Goal: Information Seeking & Learning: Learn about a topic

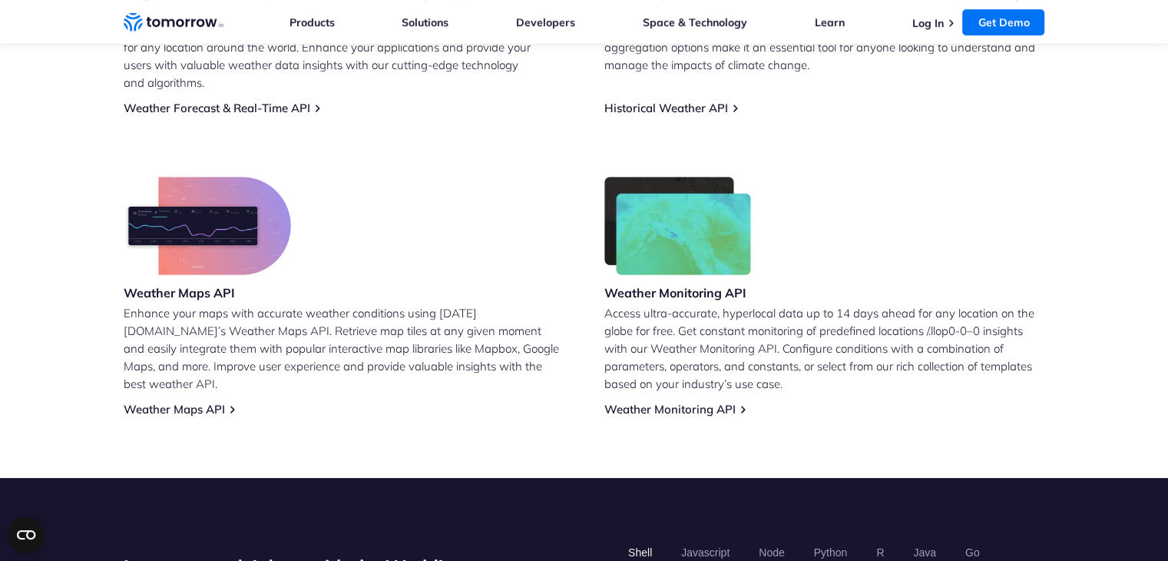
scroll to position [829, 0]
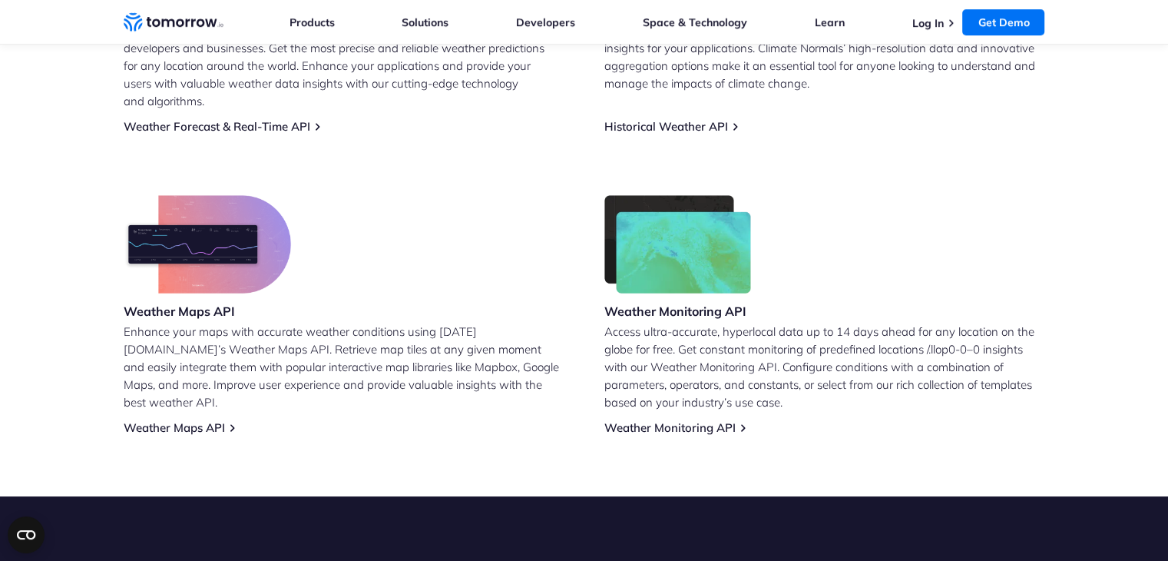
click at [731, 303] on h3 "Weather Monitoring API" at bounding box center [677, 311] width 147 height 17
click at [578, 218] on div "Weather Forecast & Real-Time API Integrate accurate and comprehensive weather d…" at bounding box center [585, 155] width 922 height 558
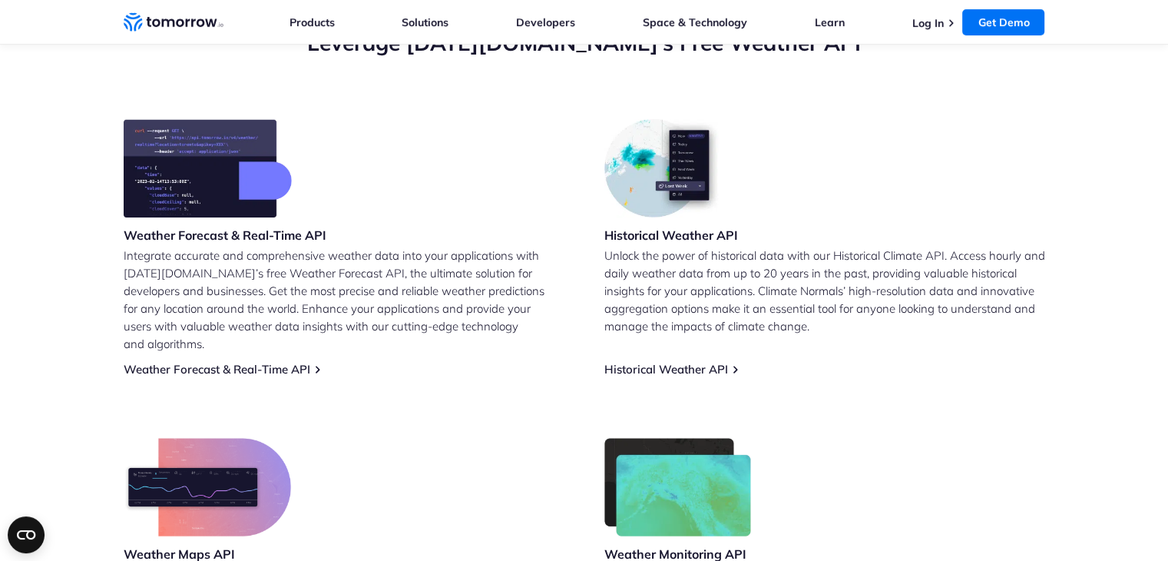
scroll to position [577, 0]
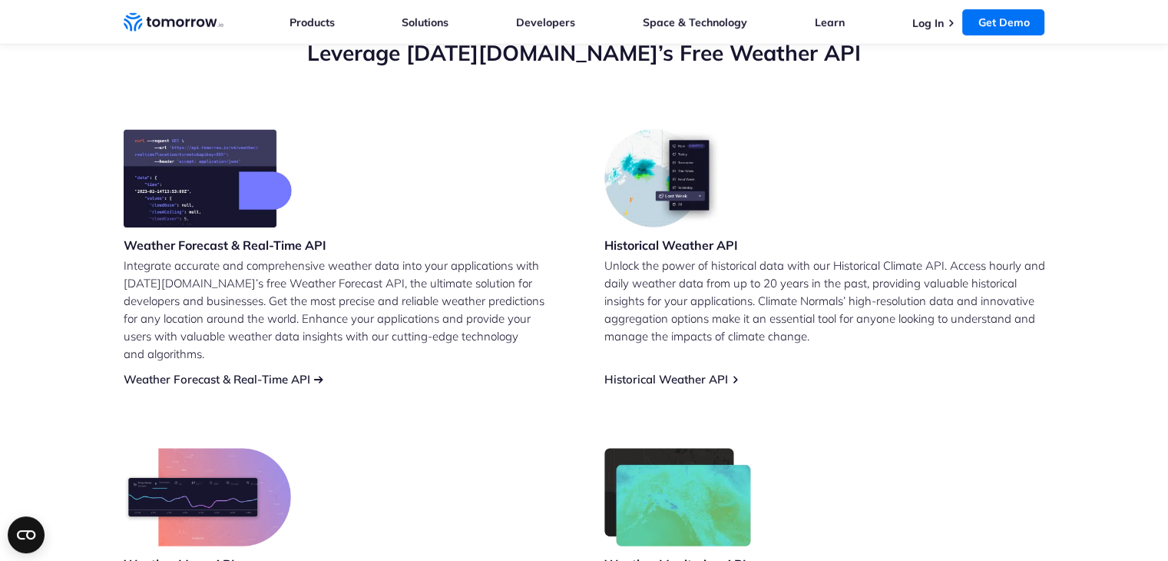
click at [301, 372] on link "Weather Forecast & Real-Time API" at bounding box center [217, 379] width 187 height 15
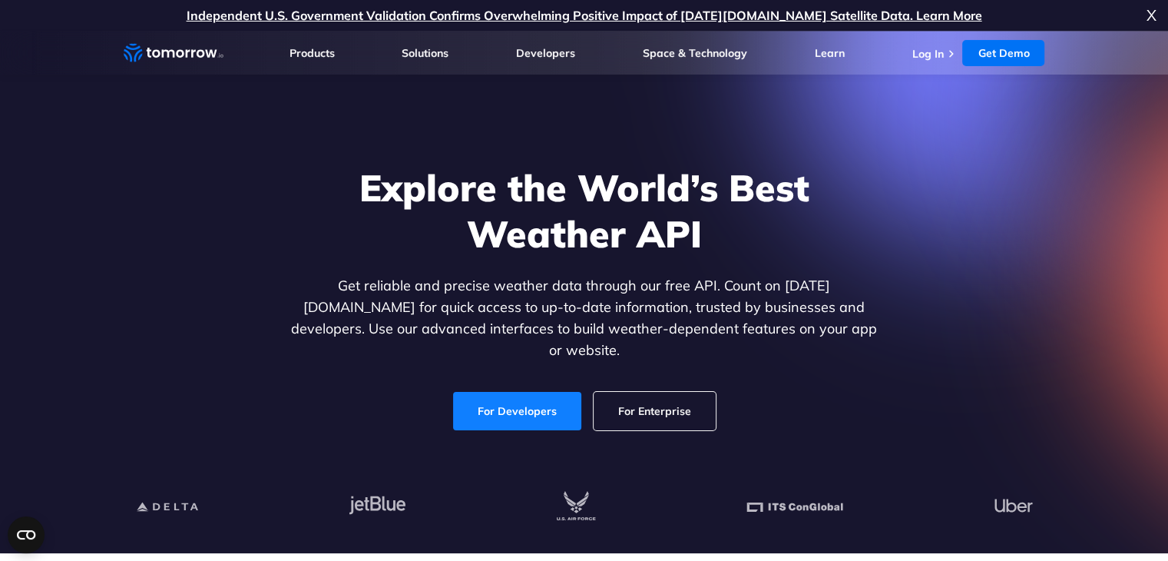
click at [505, 396] on link "For Developers" at bounding box center [517, 411] width 128 height 38
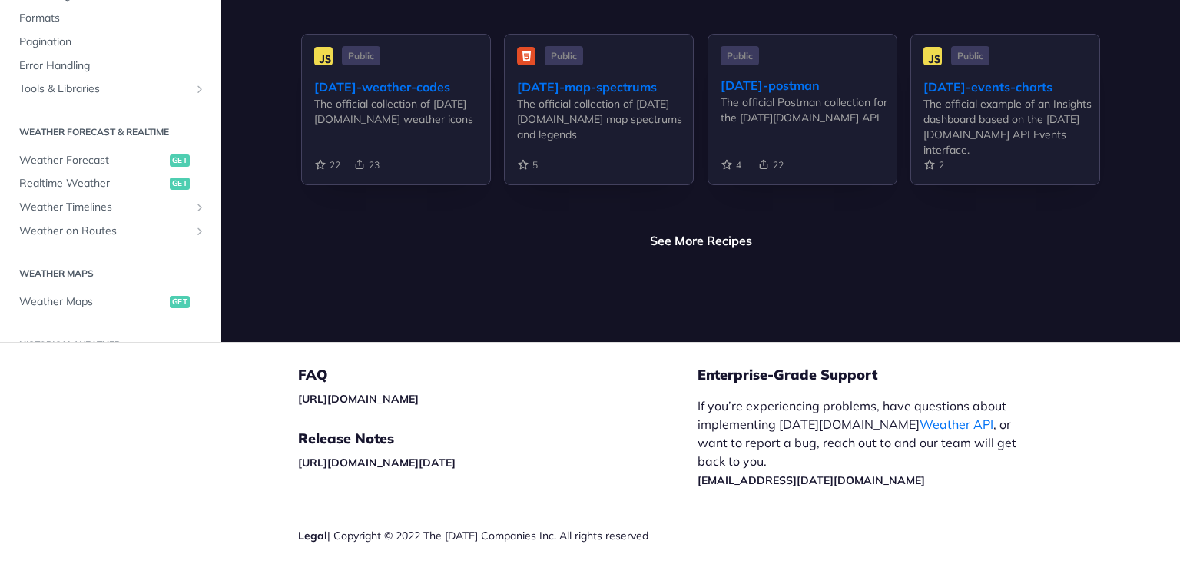
scroll to position [3779, 0]
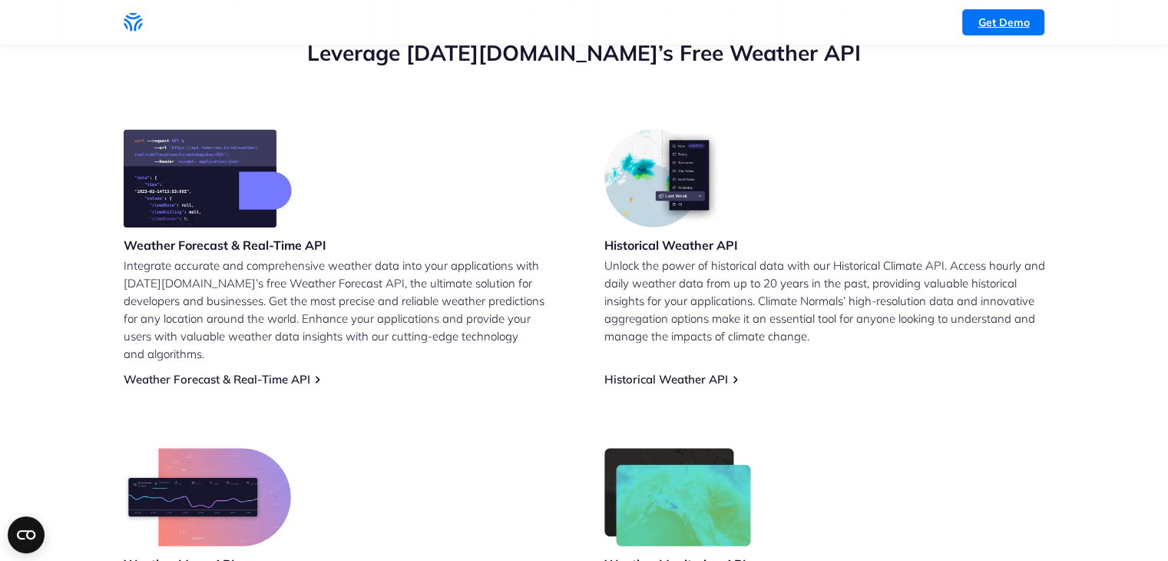
drag, startPoint x: 0, startPoint y: 0, endPoint x: 1011, endPoint y: 21, distance: 1011.7
click at [1011, 21] on link "Get Demo" at bounding box center [1003, 22] width 82 height 26
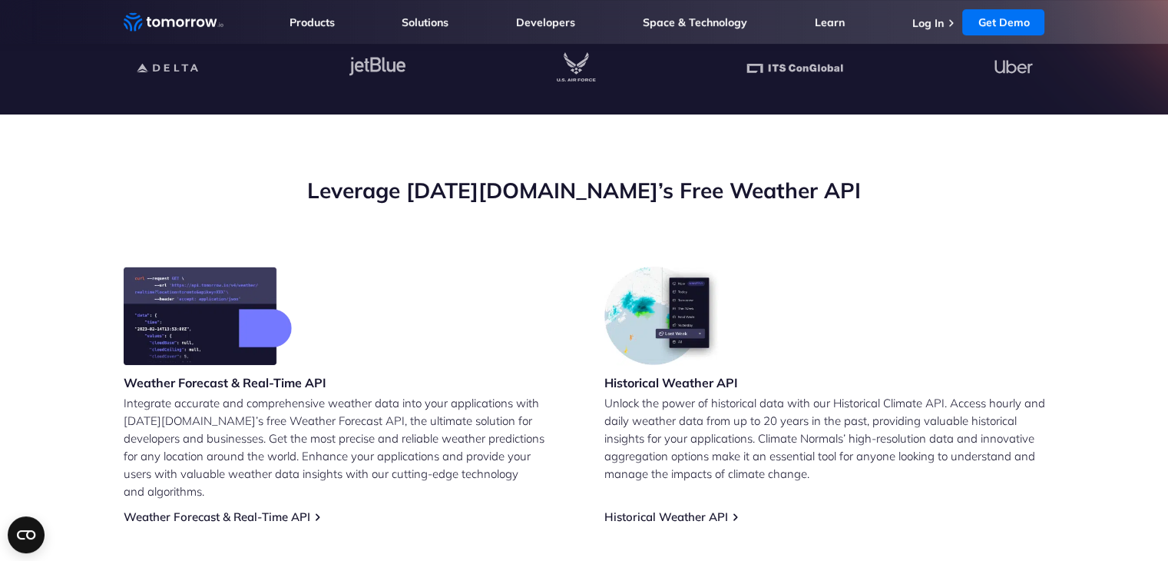
scroll to position [439, 0]
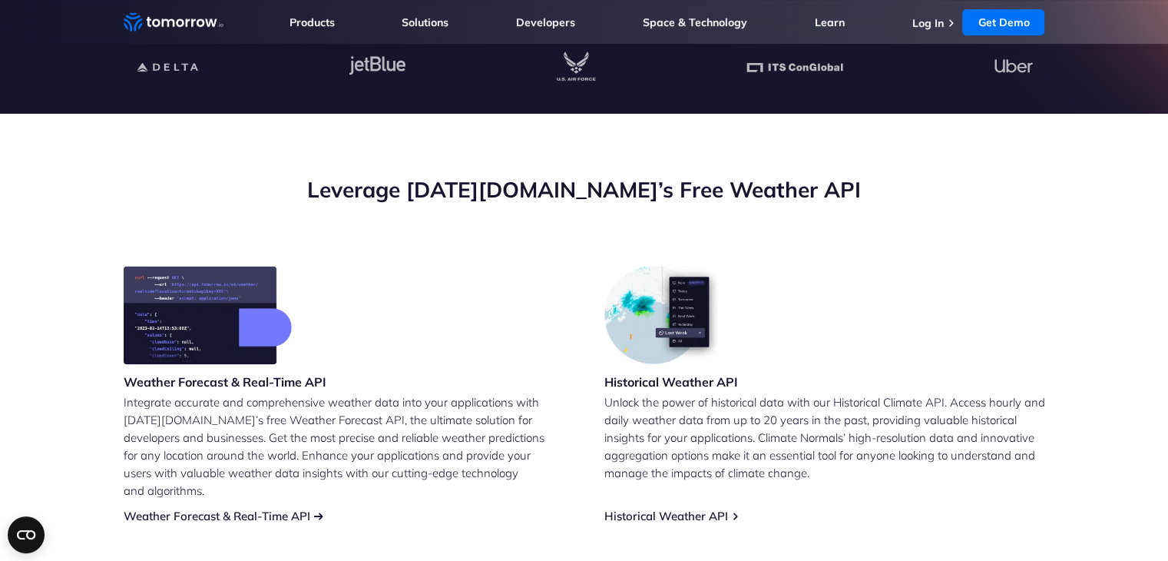
click at [274, 508] on link "Weather Forecast & Real-Time API" at bounding box center [217, 515] width 187 height 15
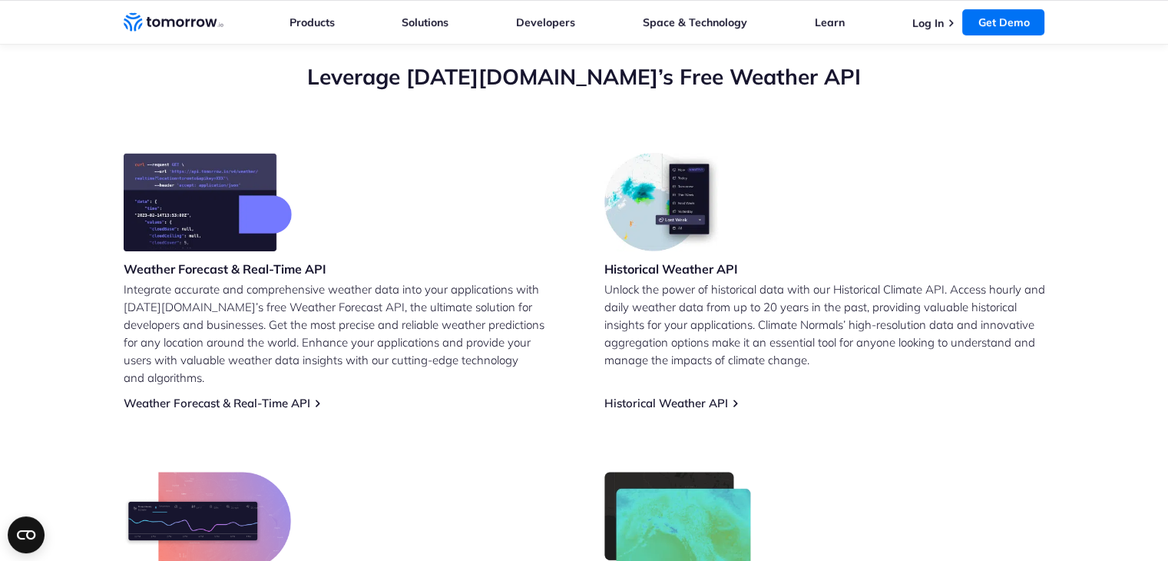
scroll to position [553, 0]
click at [220, 396] on link "Weather Forecast & Real-Time API" at bounding box center [217, 403] width 187 height 15
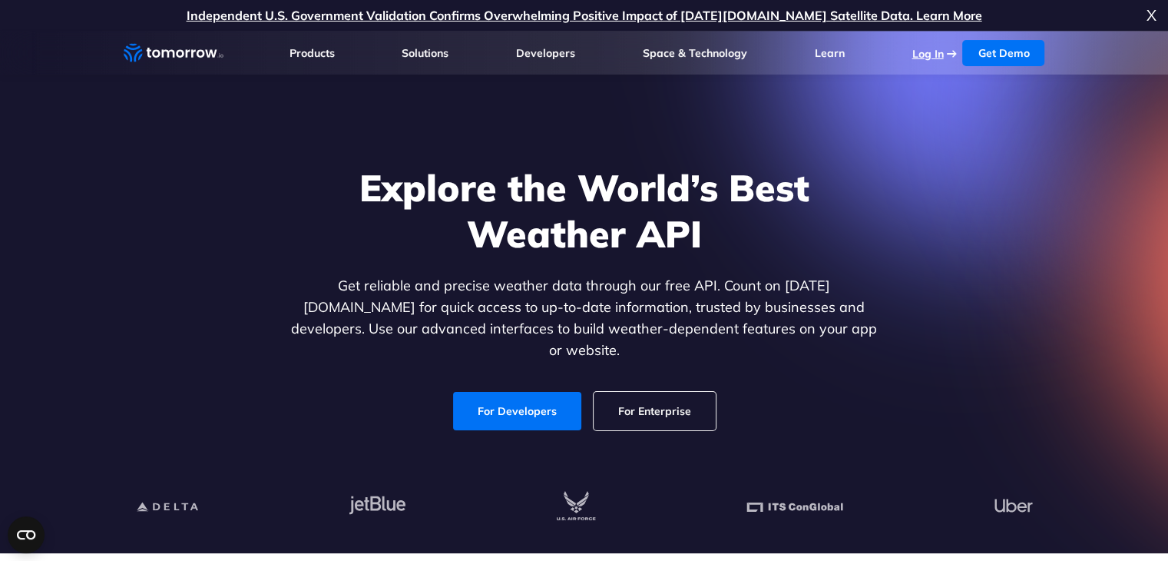
click at [935, 57] on link "Log In" at bounding box center [927, 54] width 31 height 14
